Goal: Information Seeking & Learning: Learn about a topic

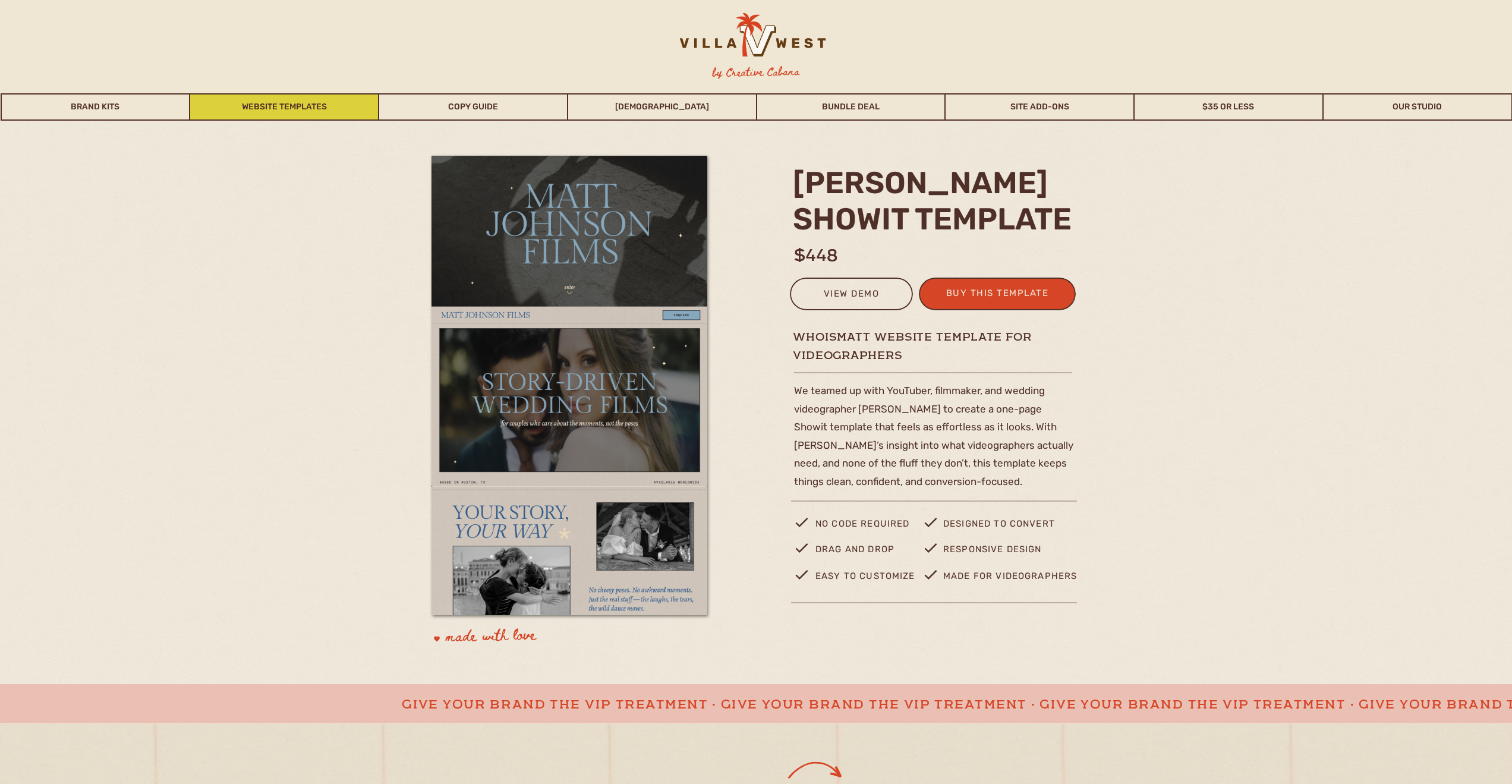
click at [338, 114] on link "Website Templates" at bounding box center [284, 107] width 188 height 28
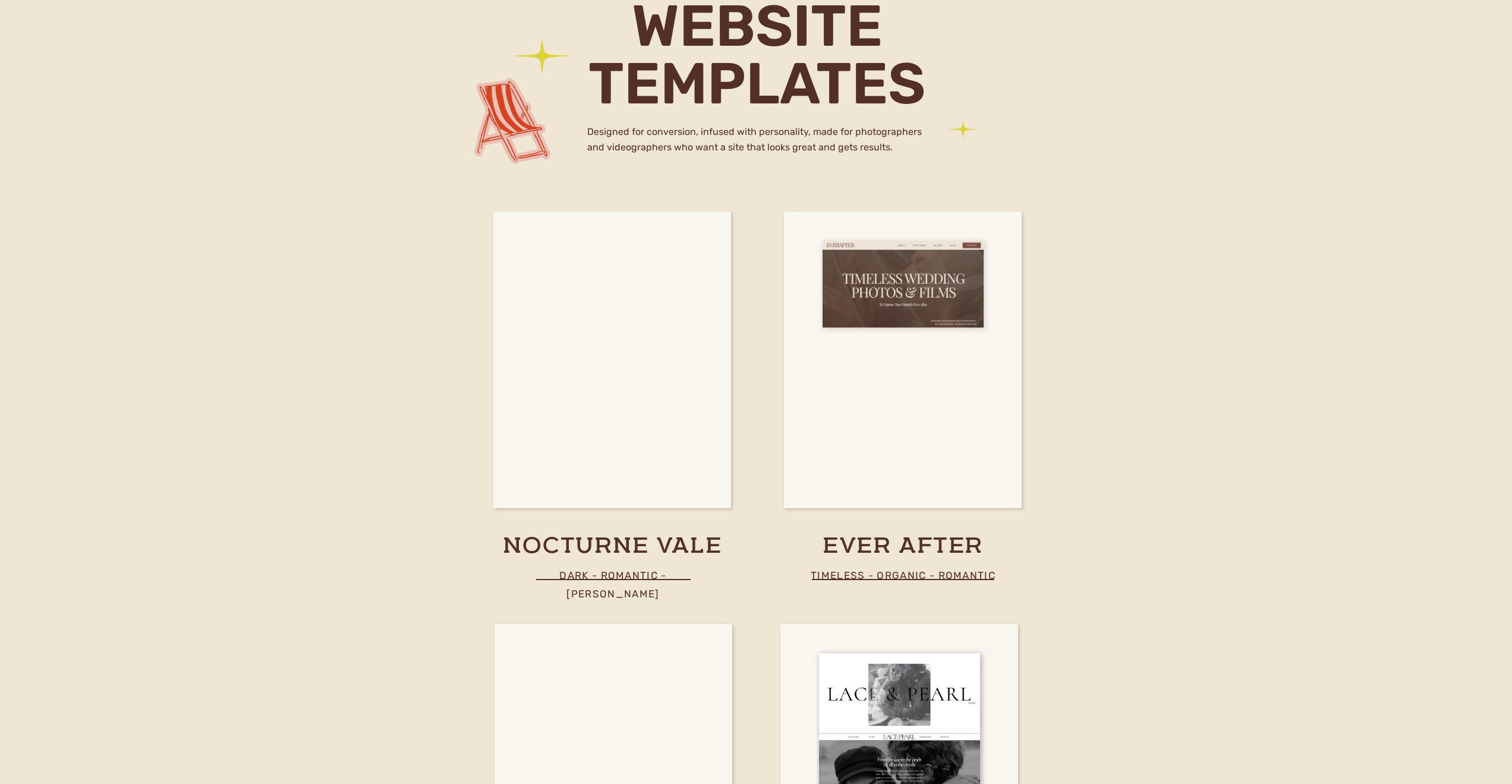
scroll to position [4118, 0]
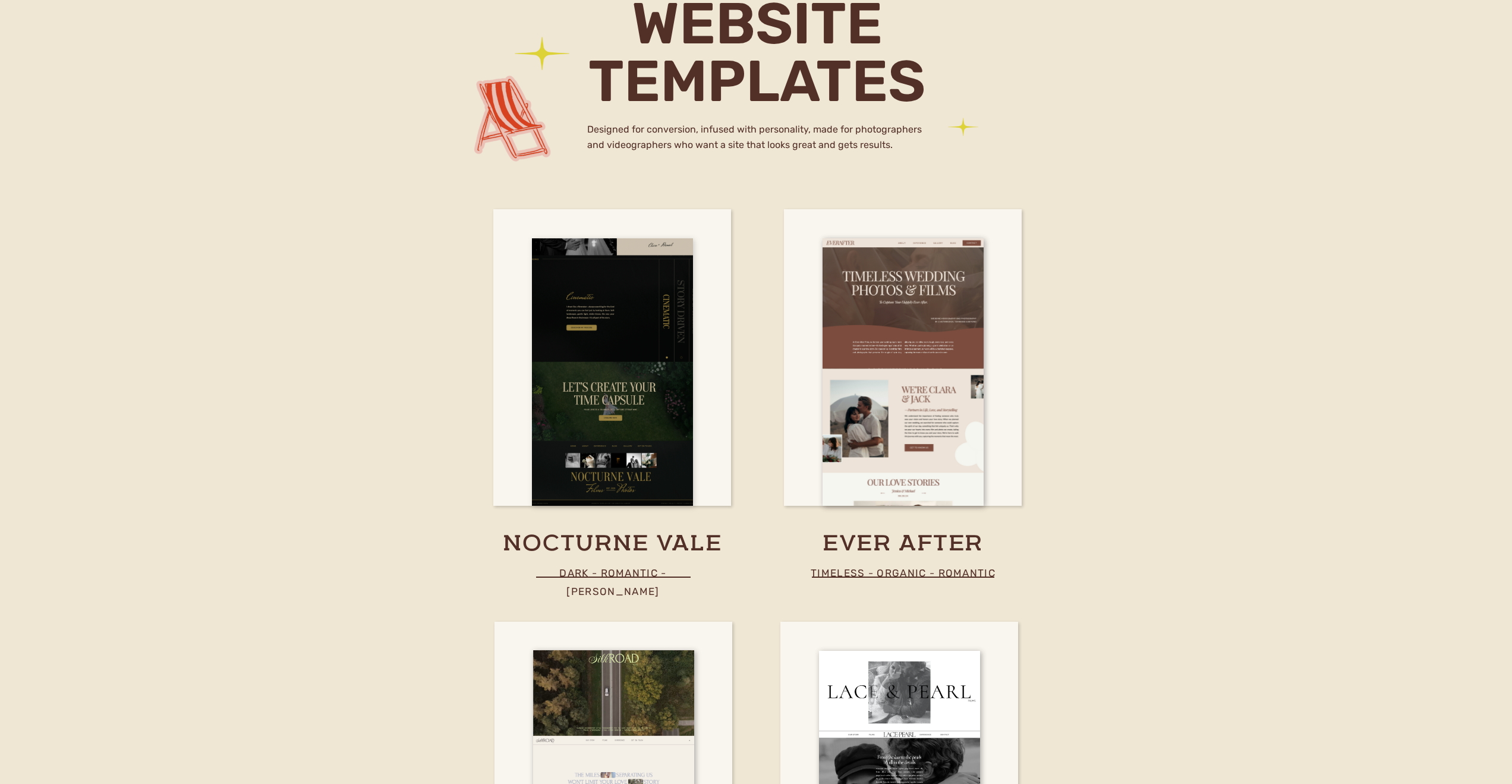
click at [598, 364] on div at bounding box center [612, 372] width 161 height 267
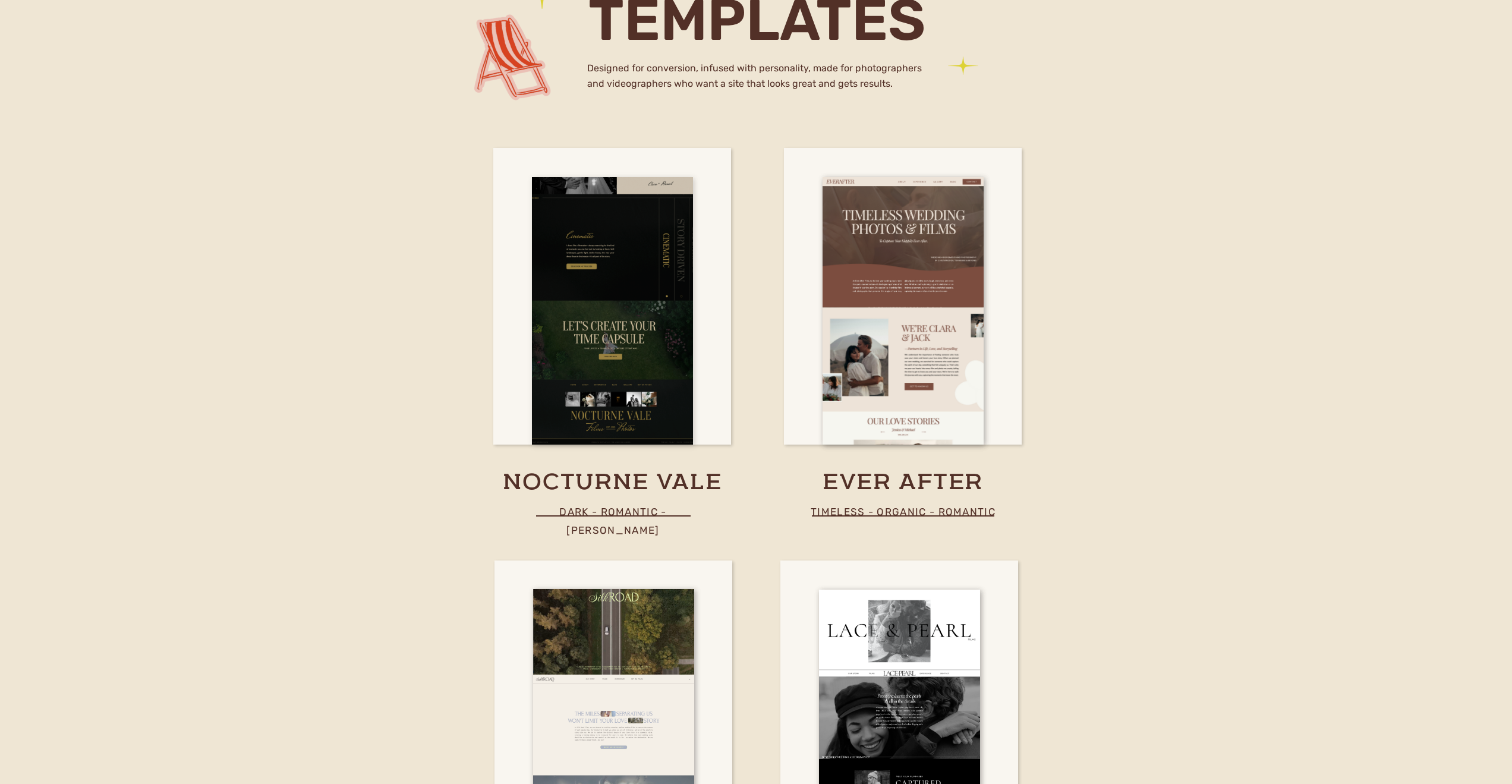
scroll to position [4512, 0]
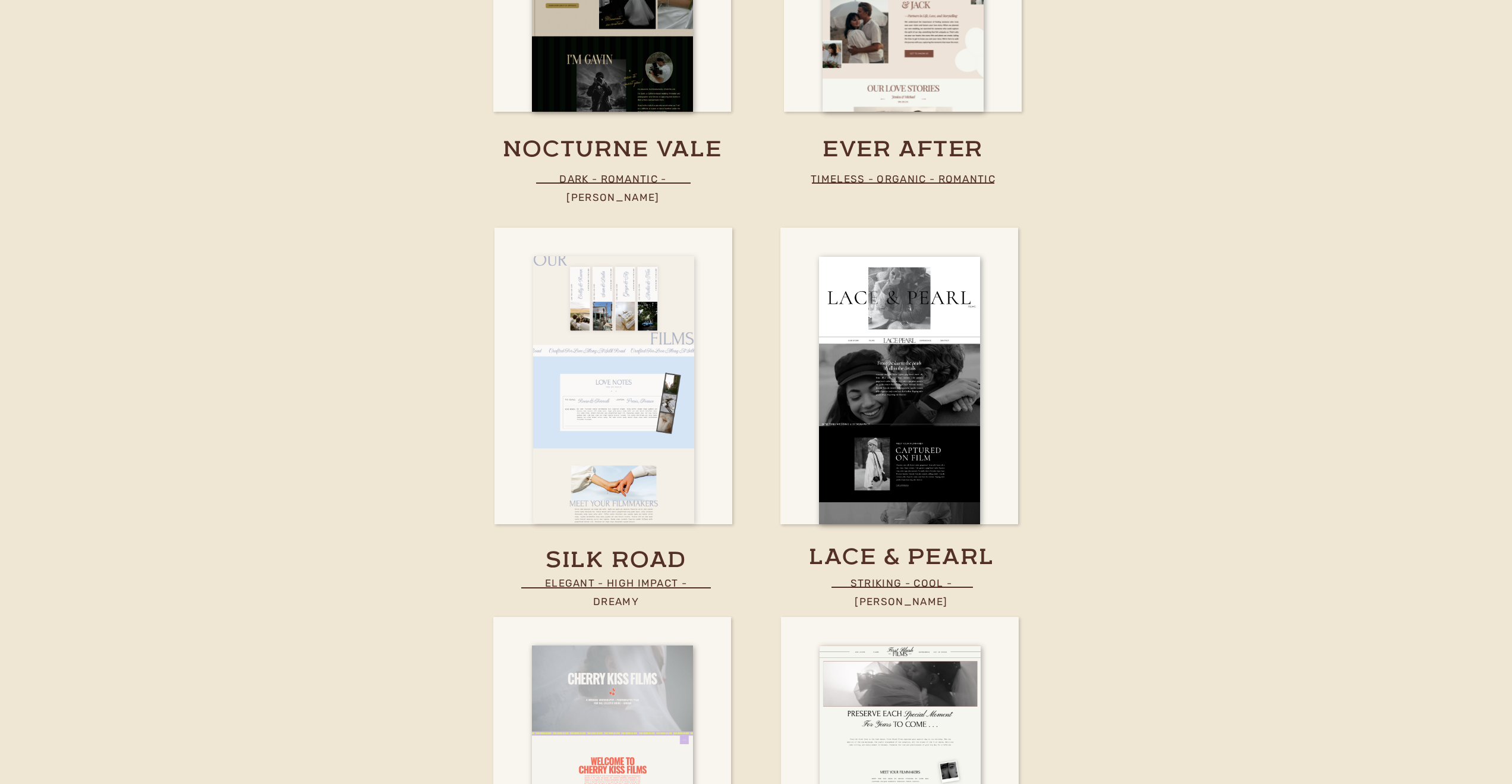
click at [668, 349] on div at bounding box center [613, 389] width 161 height 267
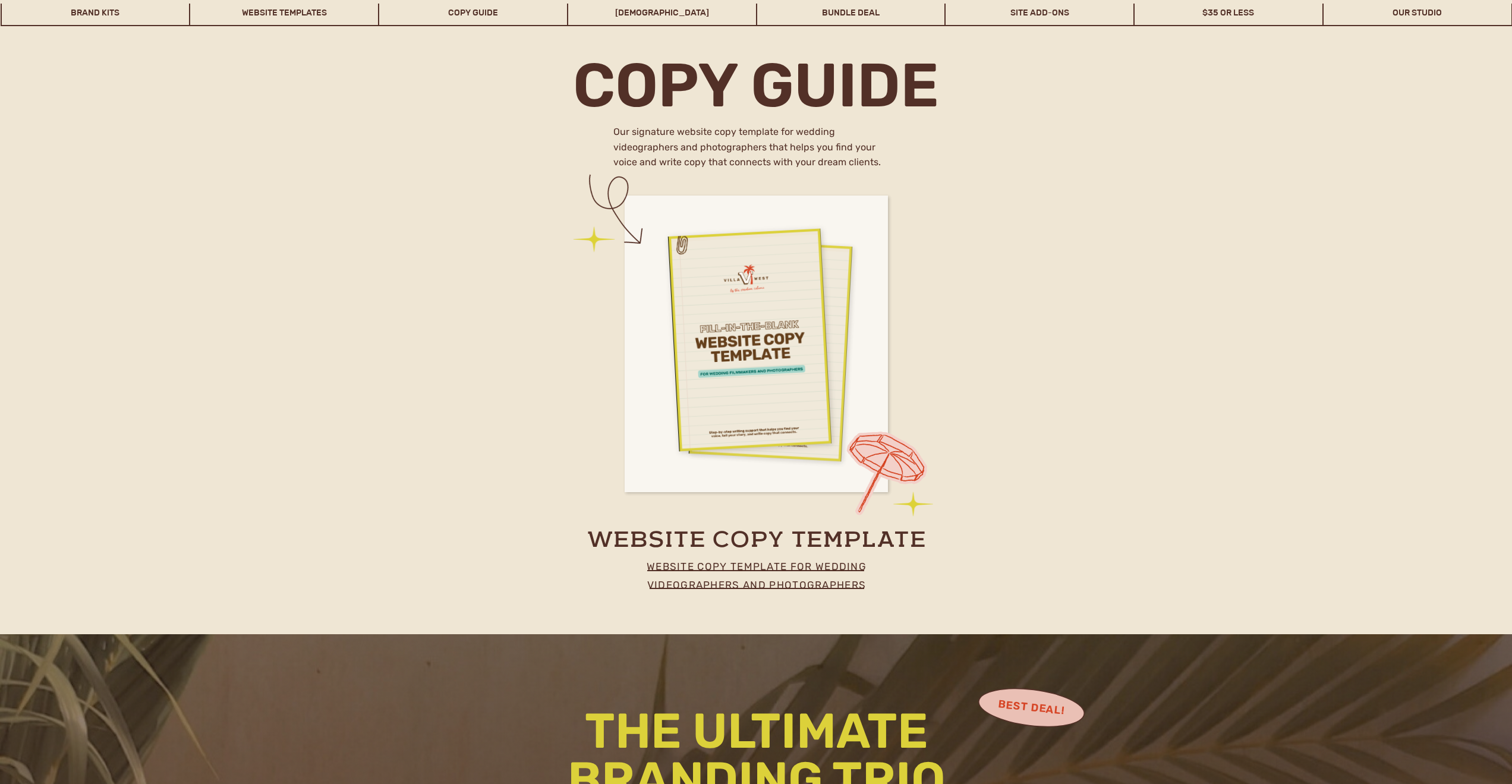
scroll to position [5552, 0]
click at [763, 565] on p "website copy template for wedding videographers and photographers" at bounding box center [757, 572] width 263 height 30
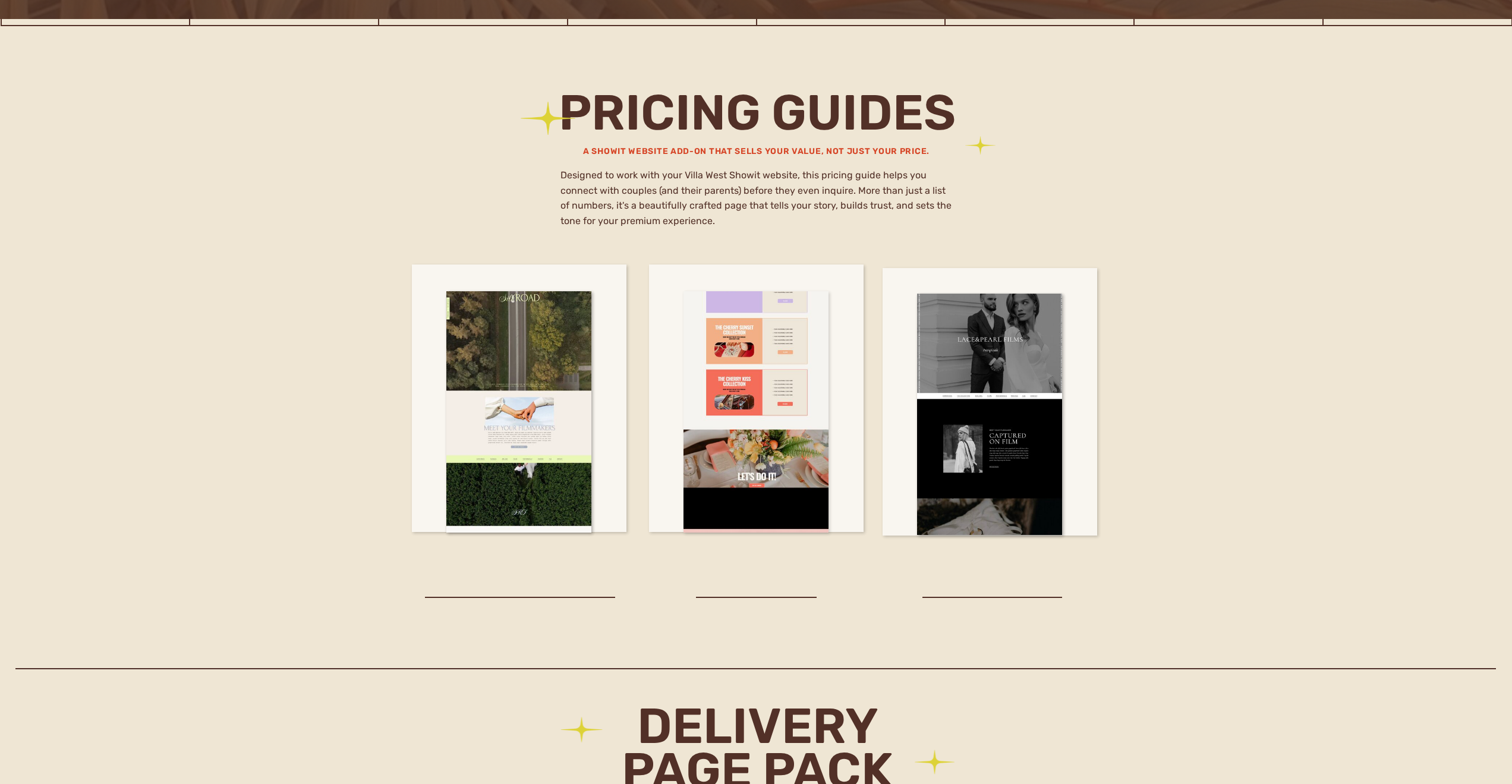
scroll to position [6796, 0]
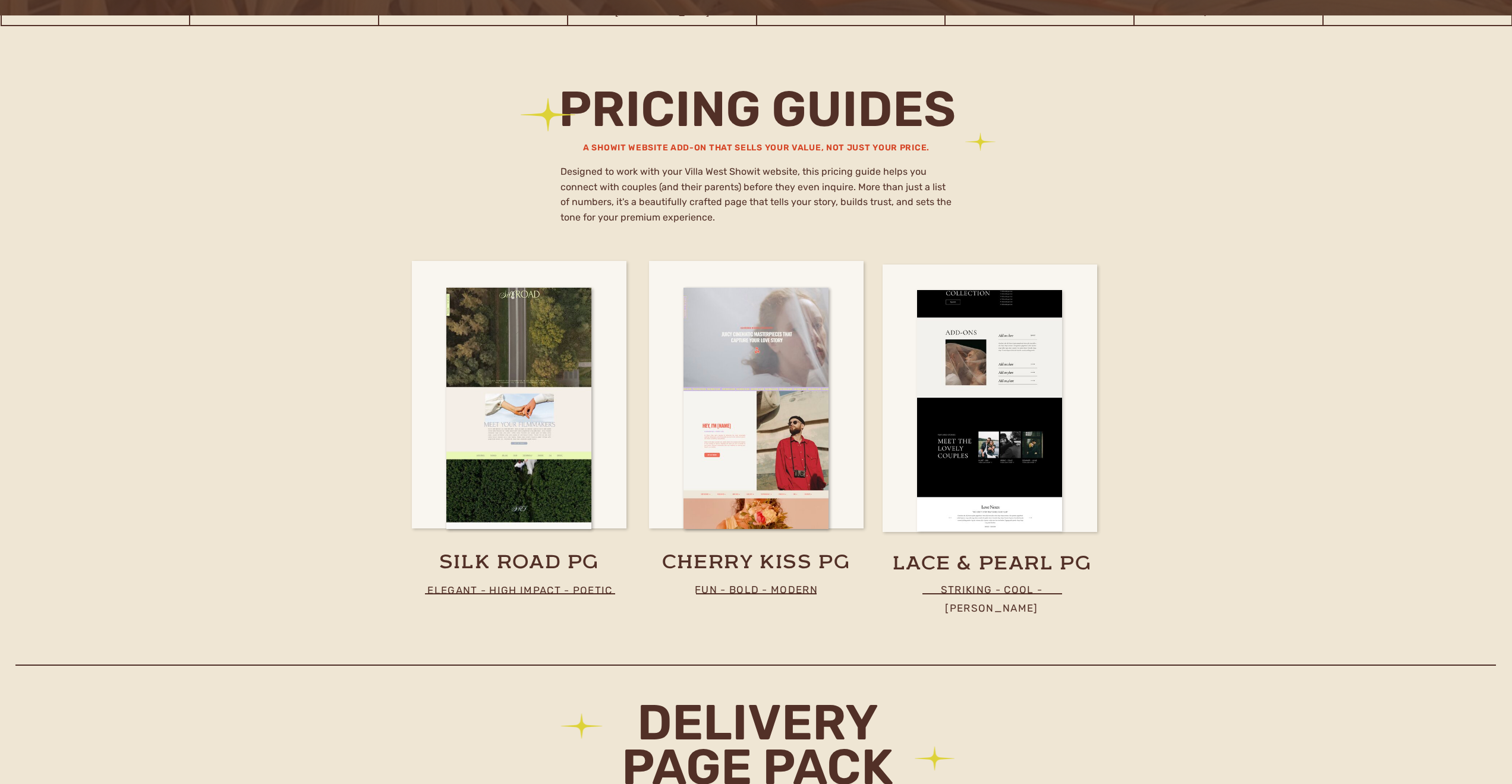
click at [1001, 417] on div at bounding box center [989, 410] width 145 height 241
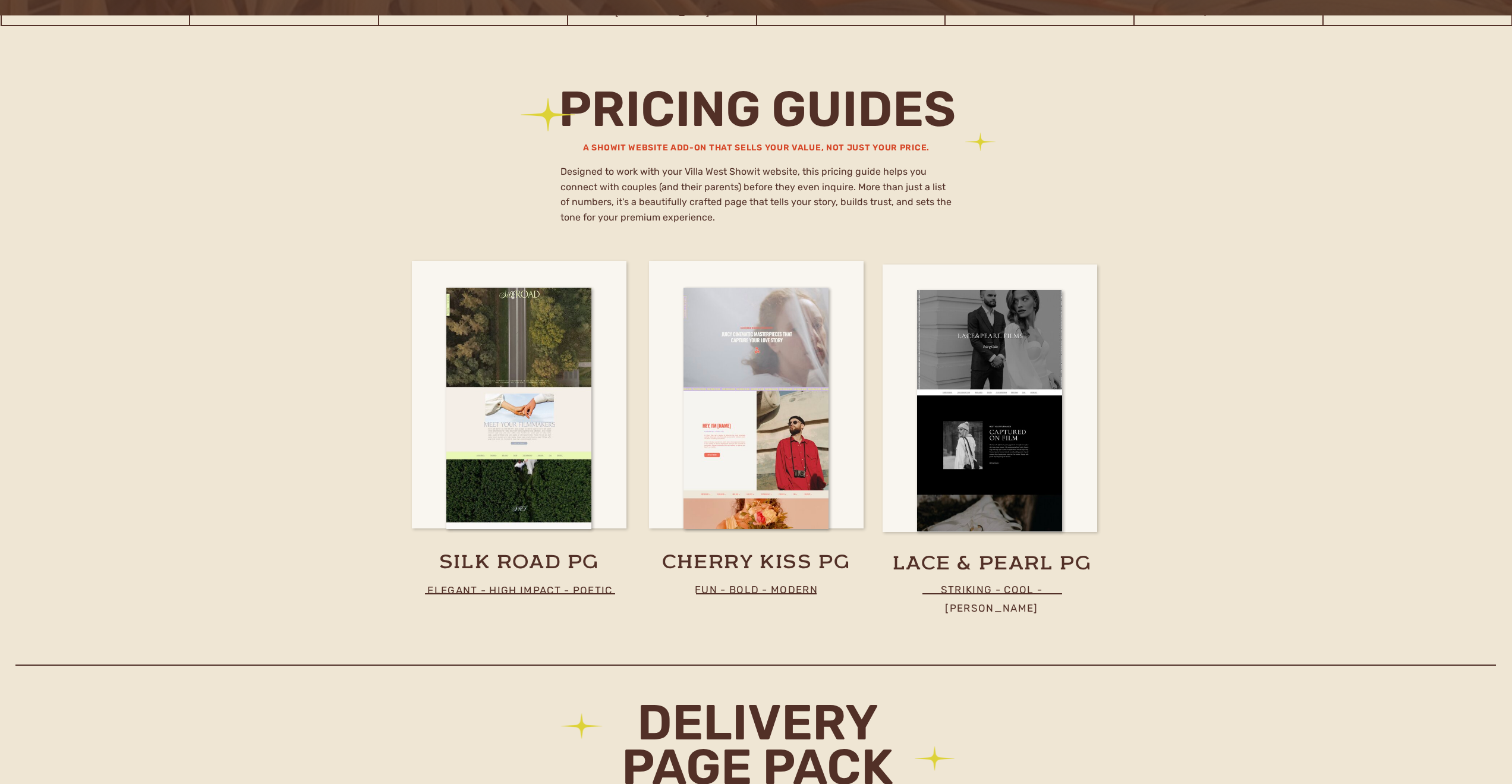
click at [1010, 589] on p "striking - COOL - [PERSON_NAME]" at bounding box center [992, 588] width 172 height 16
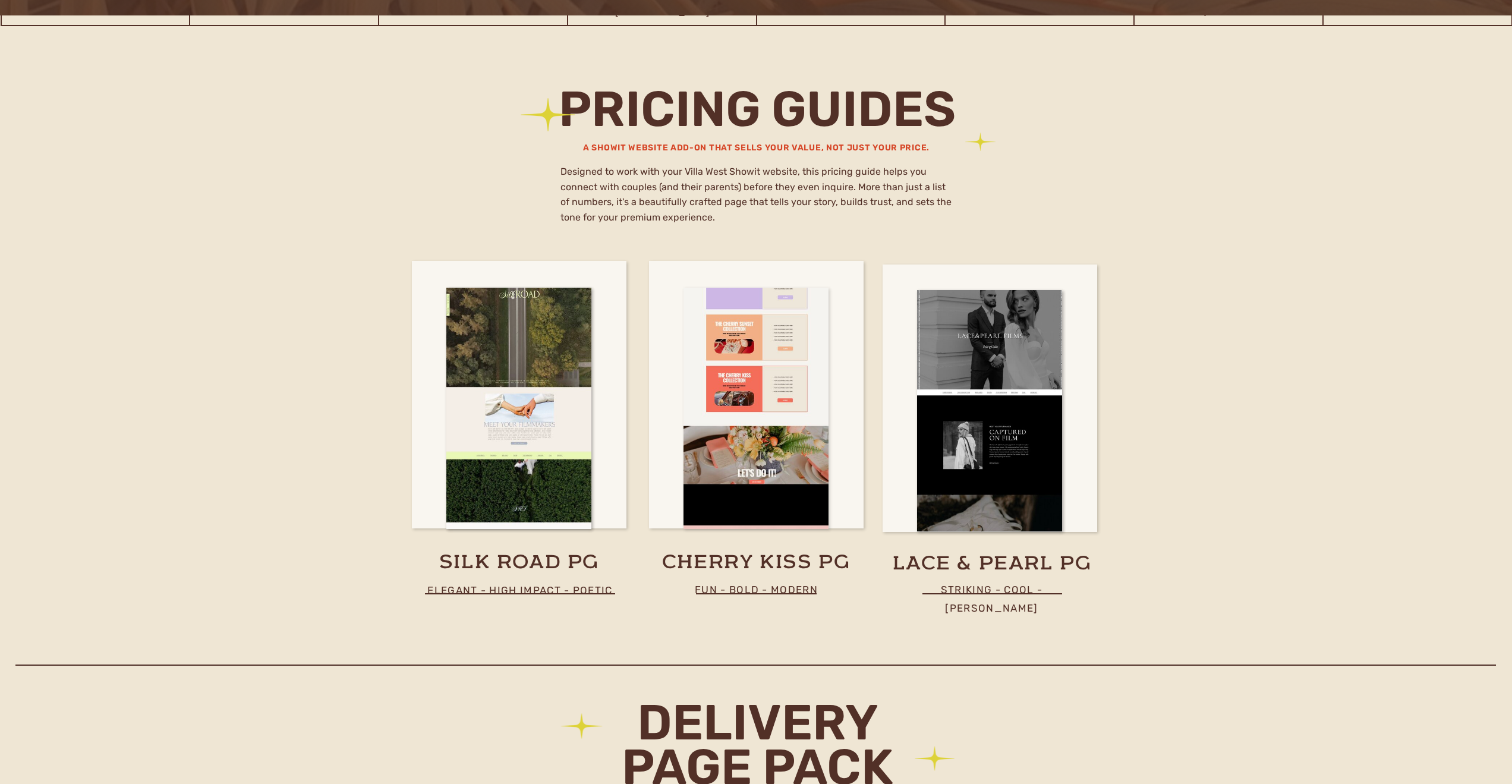
click at [758, 401] on div at bounding box center [756, 408] width 145 height 241
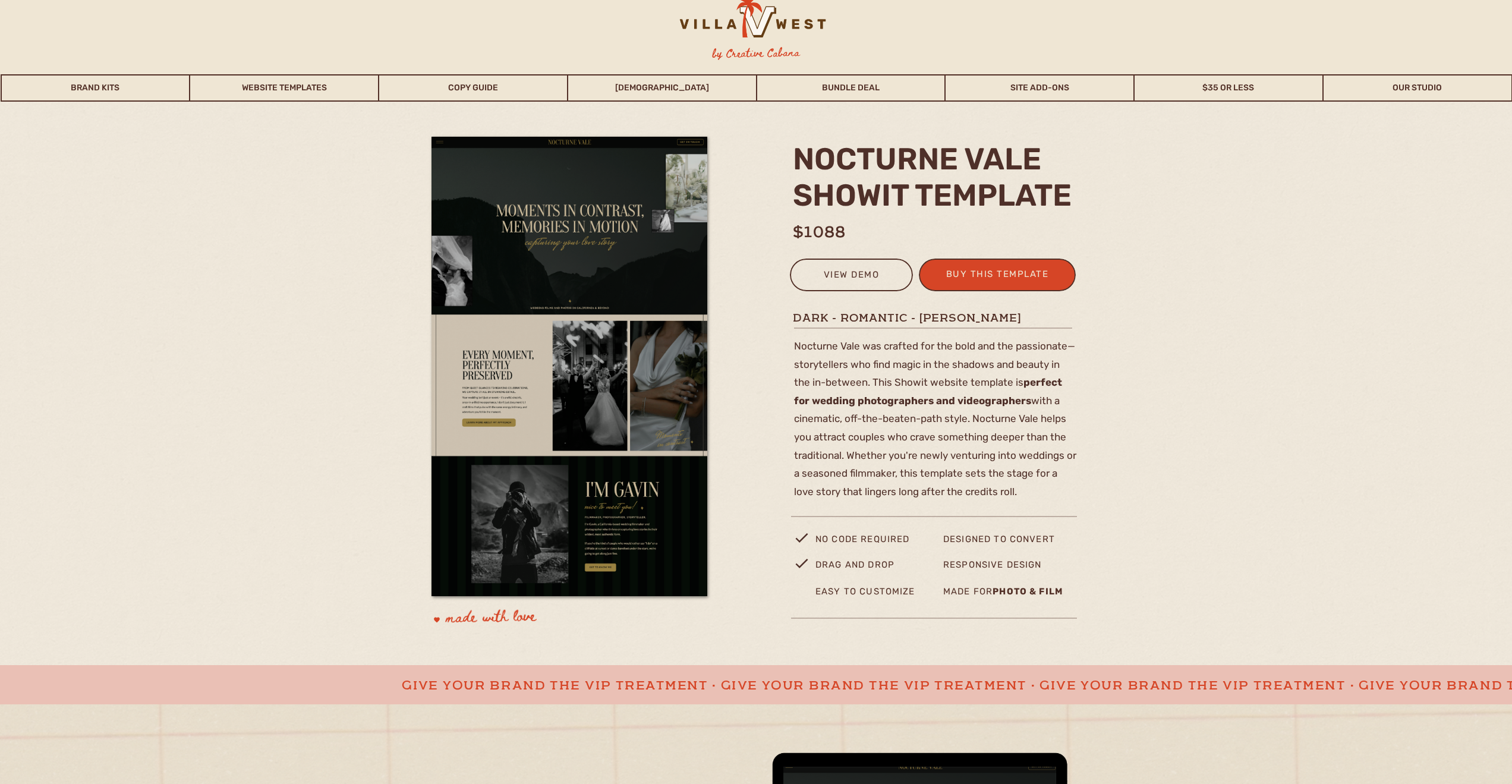
scroll to position [19, 0]
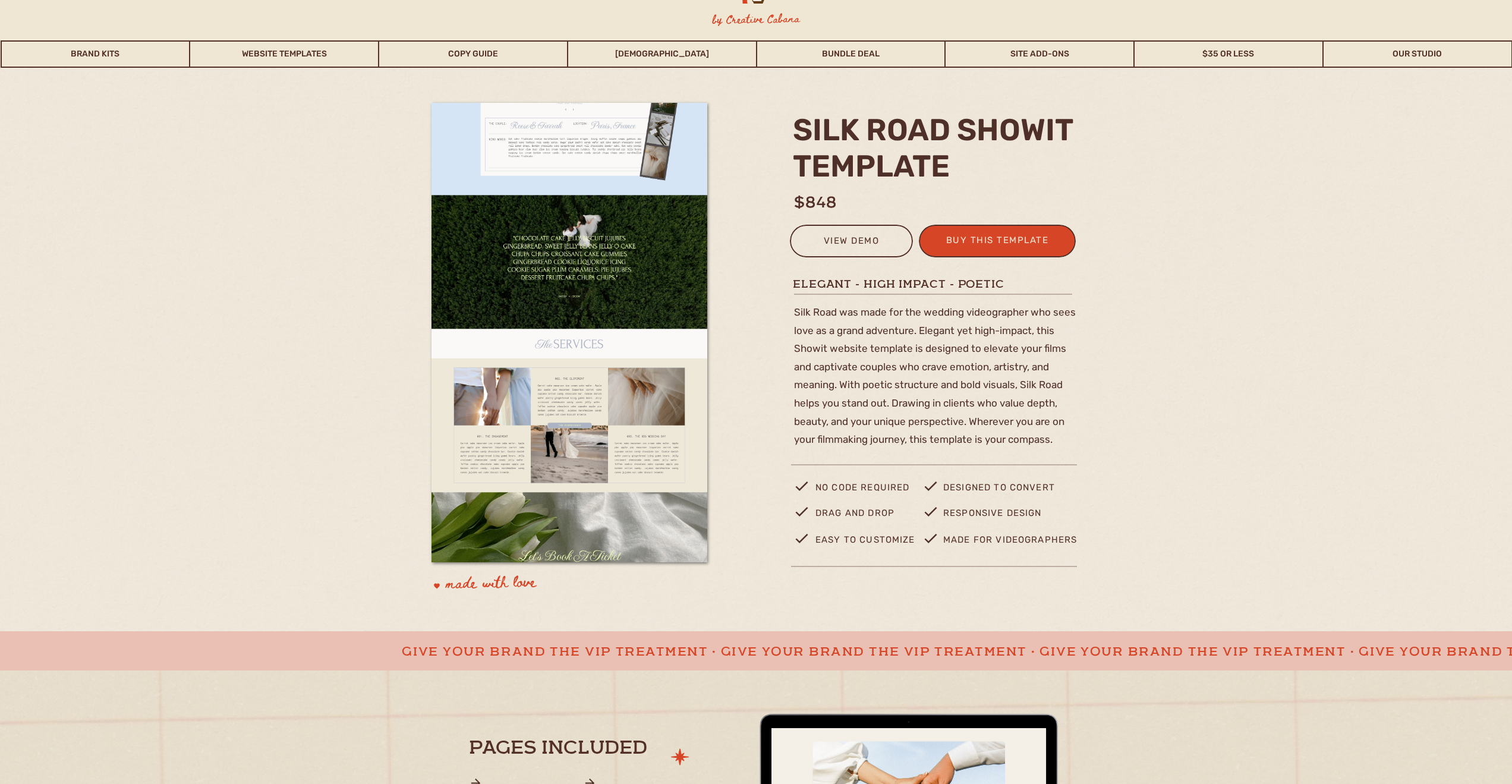
scroll to position [50, 0]
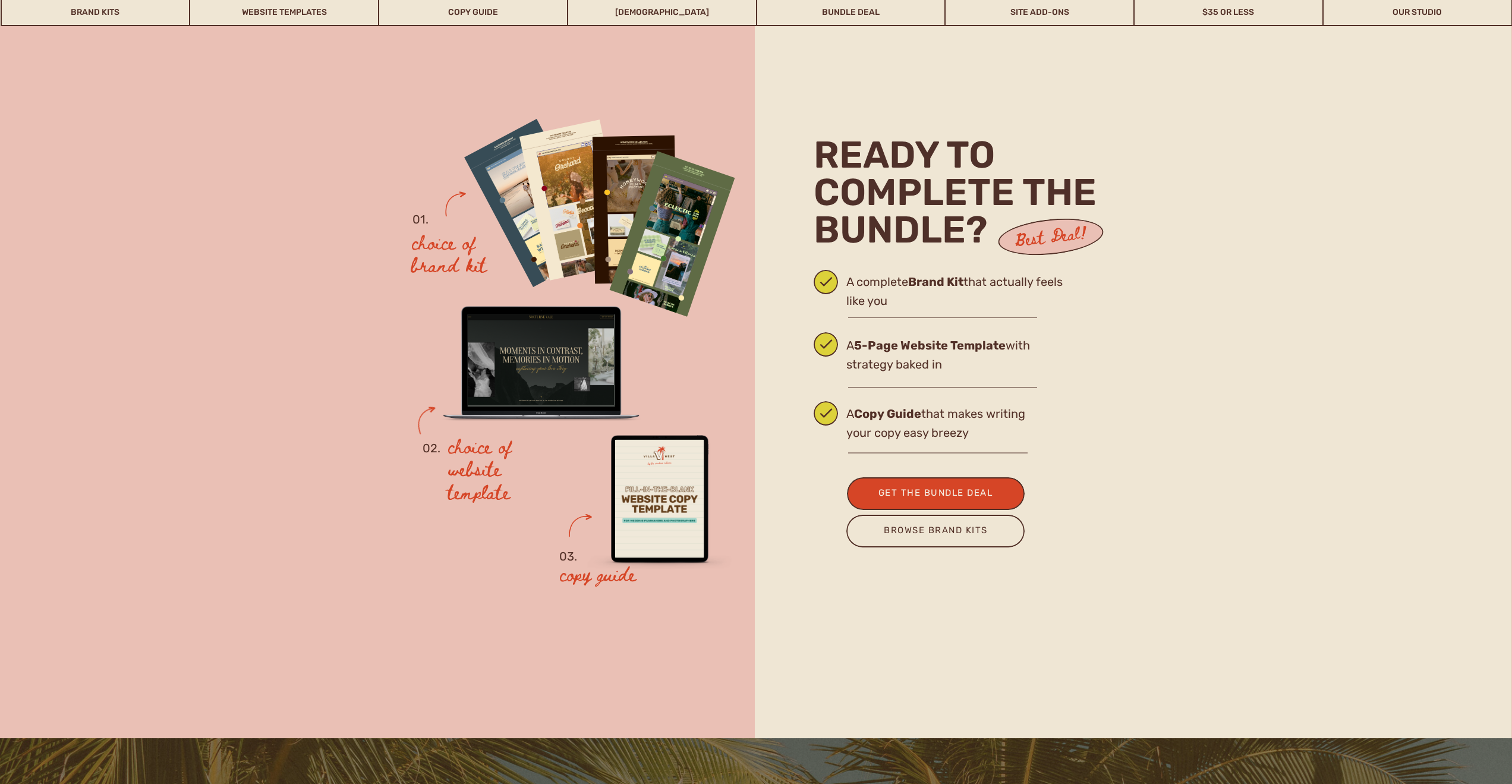
scroll to position [3125, 0]
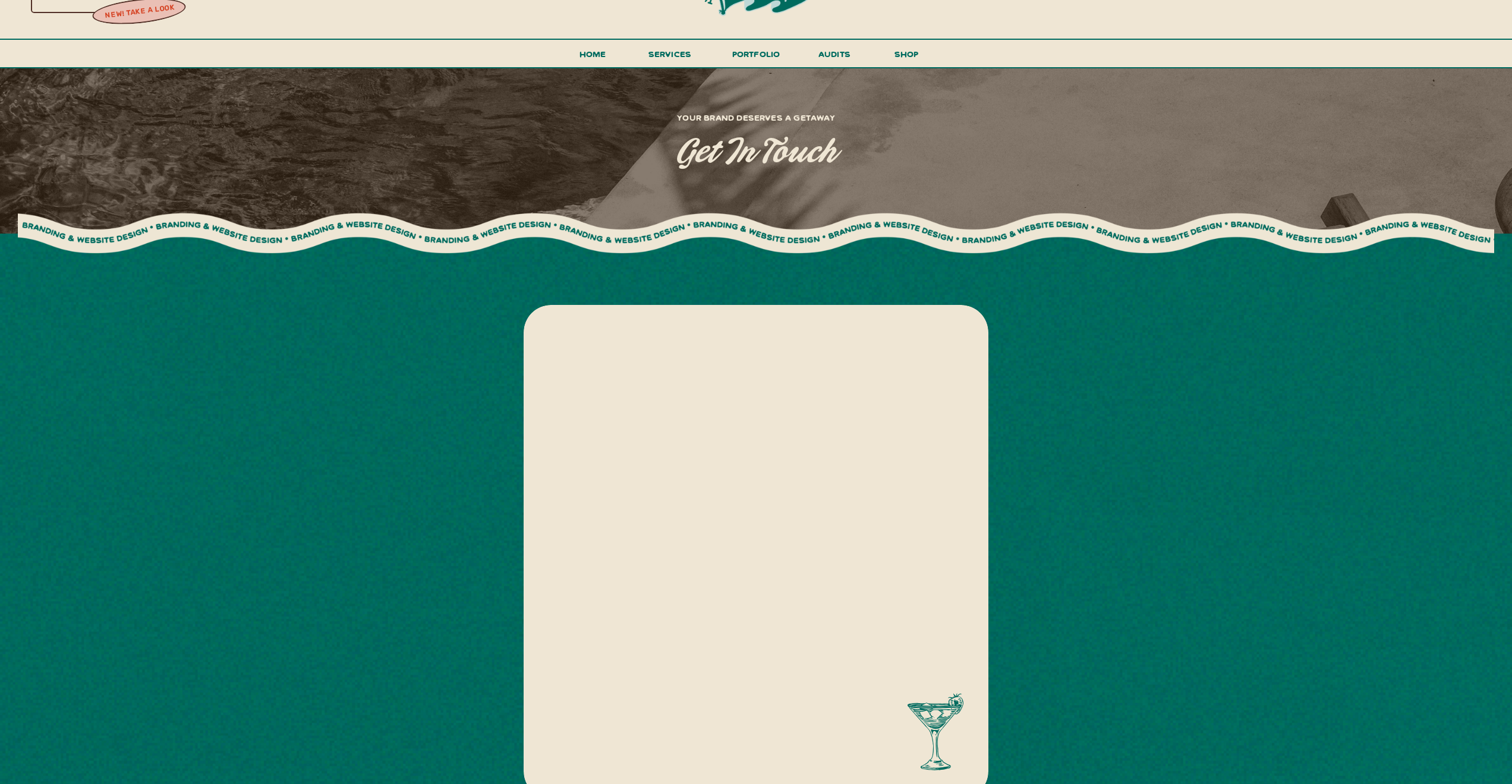
scroll to position [59, 0]
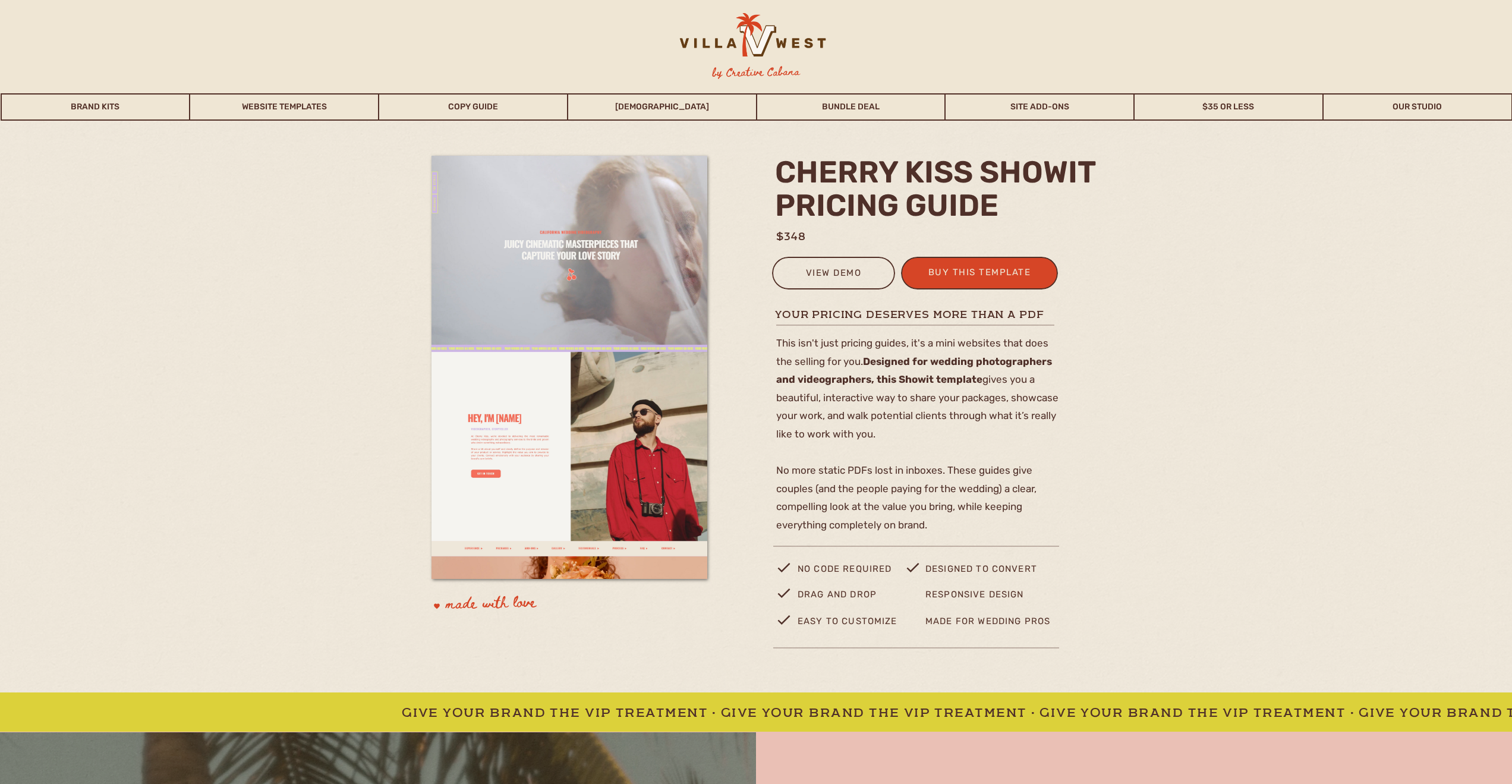
click at [823, 272] on div "view demo" at bounding box center [834, 275] width 108 height 20
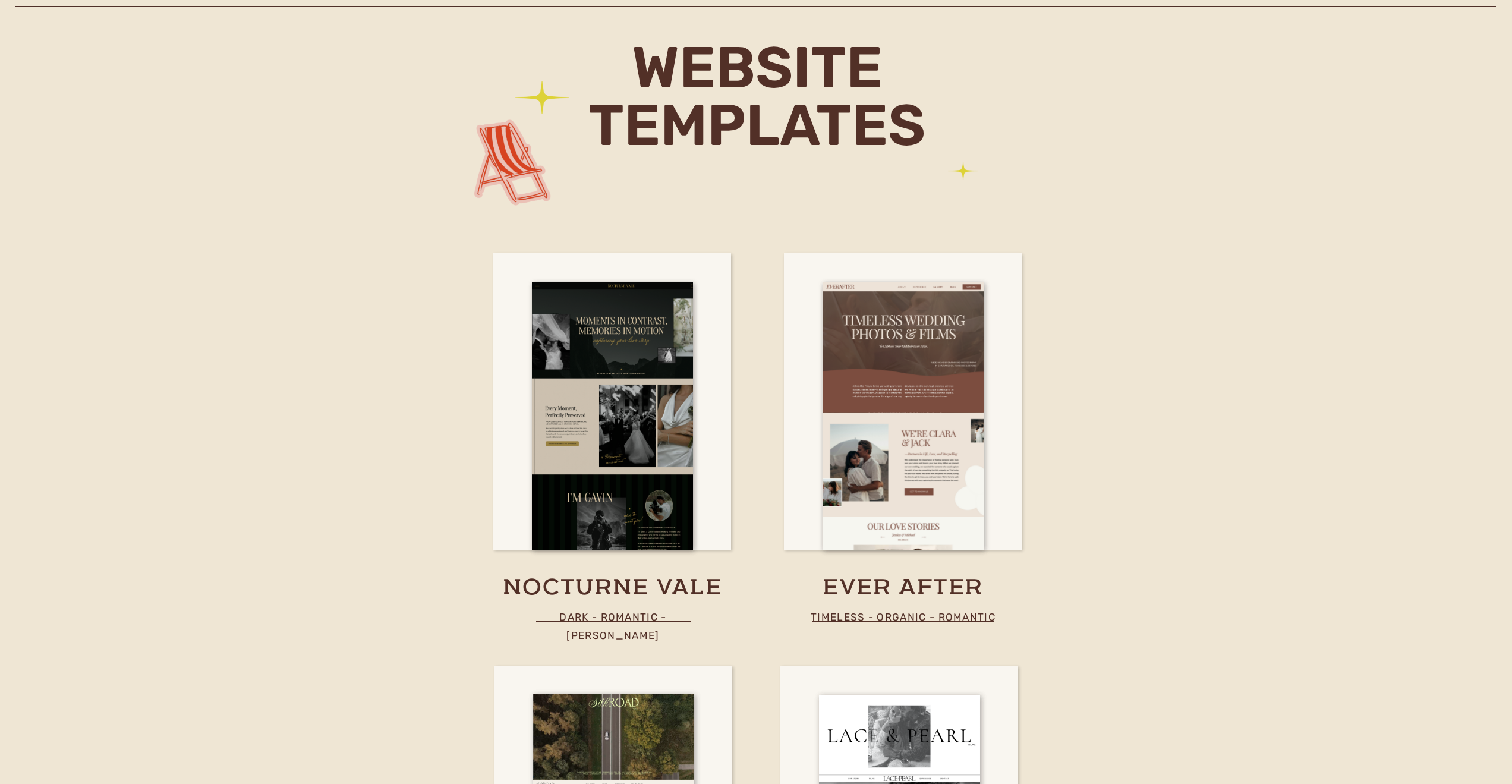
scroll to position [4074, 0]
click at [1420, 0] on link "Our Studio" at bounding box center [1417, 12] width 188 height 28
